Goal: Use online tool/utility: Utilize a website feature to perform a specific function

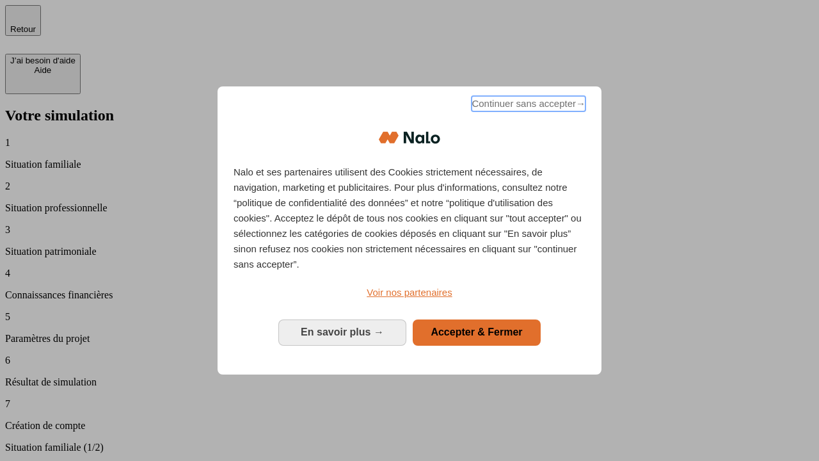
click at [527, 106] on span "Continuer sans accepter →" at bounding box center [529, 103] width 114 height 15
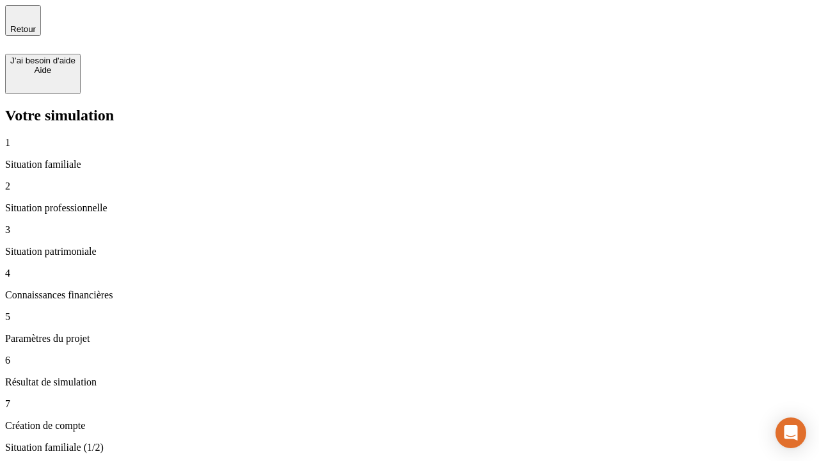
type input "30 000"
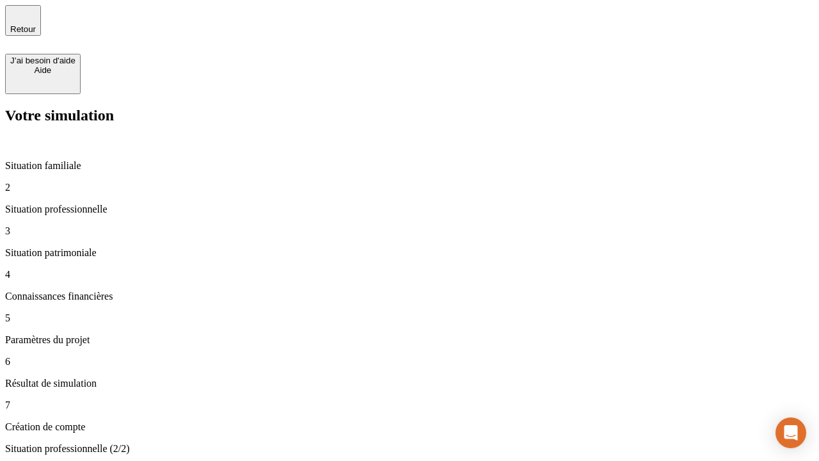
type input "40 000"
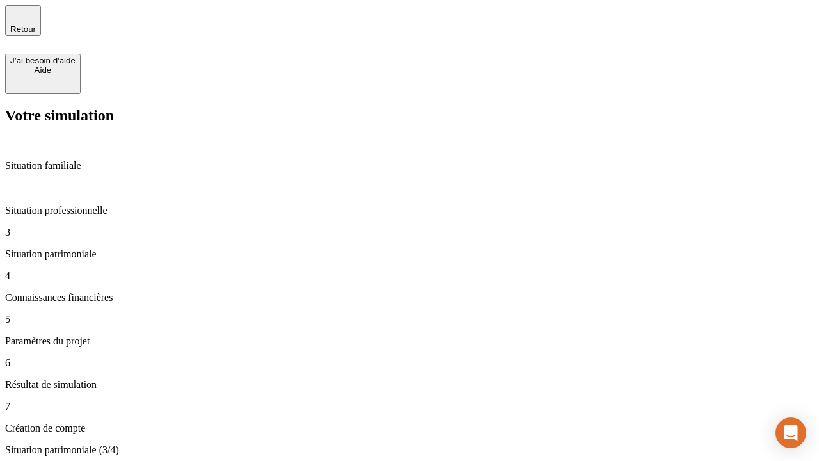
type input "1 100"
type input "20"
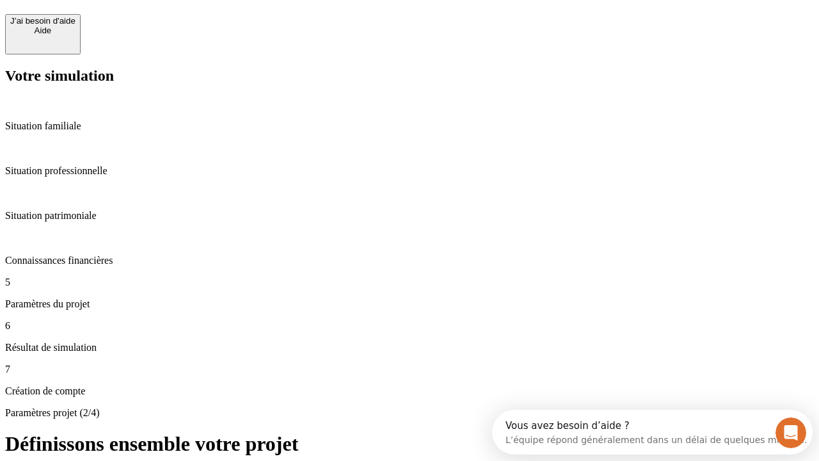
scroll to position [12, 0]
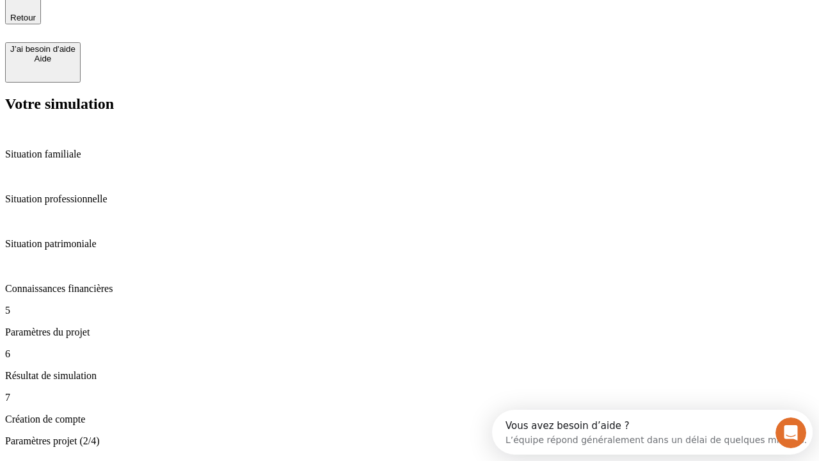
type input "40"
type input "62"
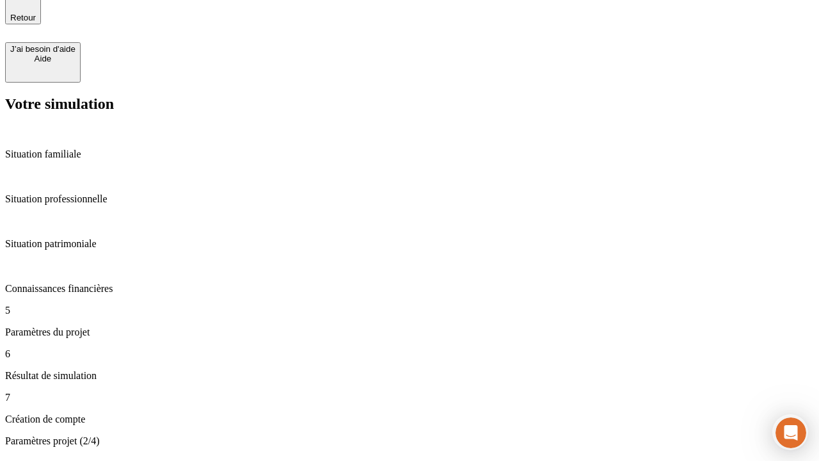
type input "50 000"
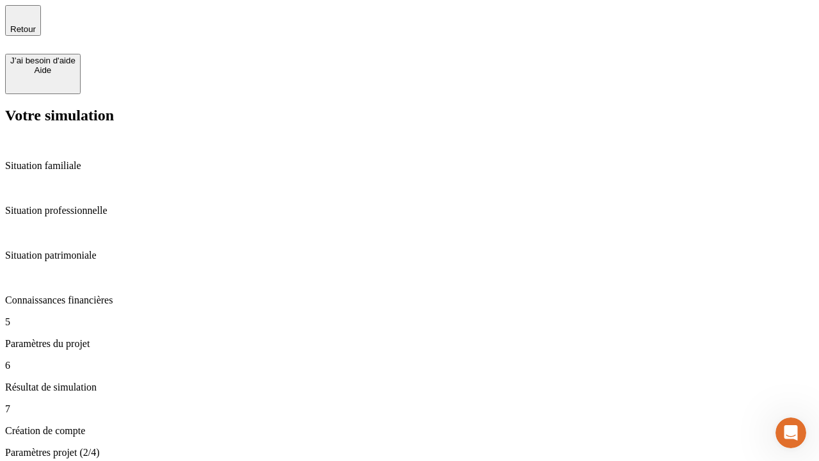
type input "640"
